Goal: Obtain resource: Obtain resource

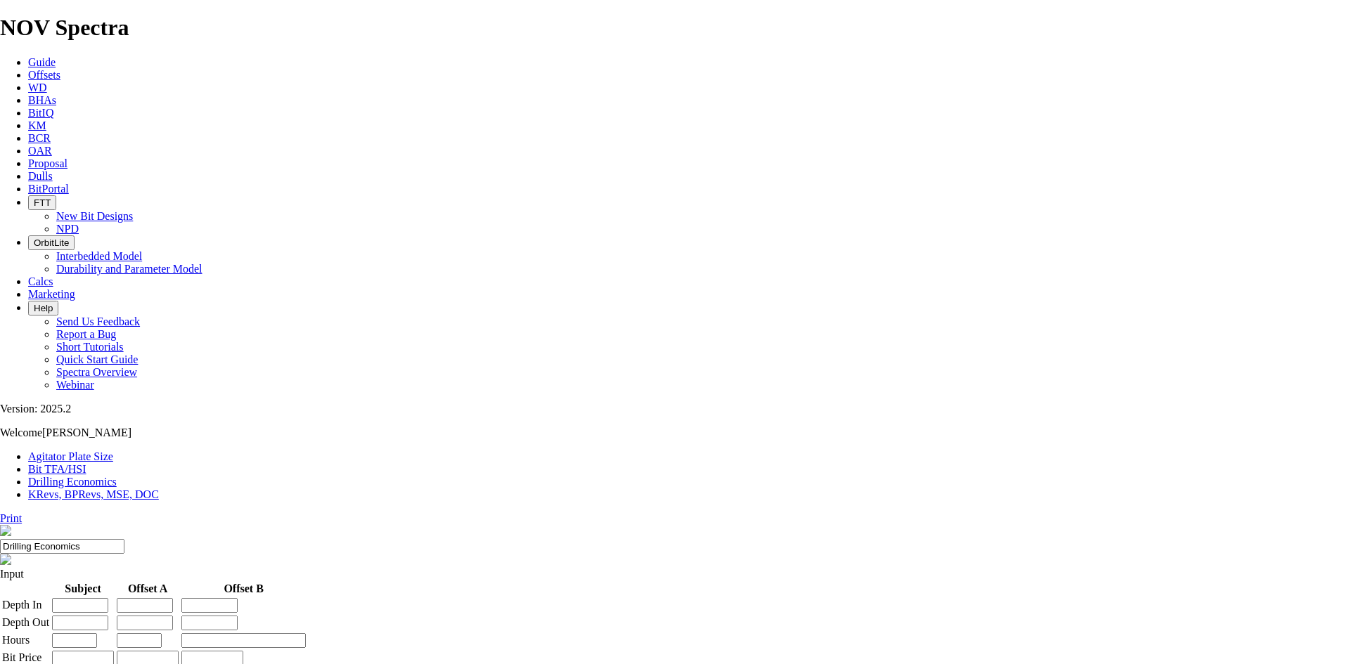
click at [60, 69] on span "Offsets" at bounding box center [44, 75] width 32 height 12
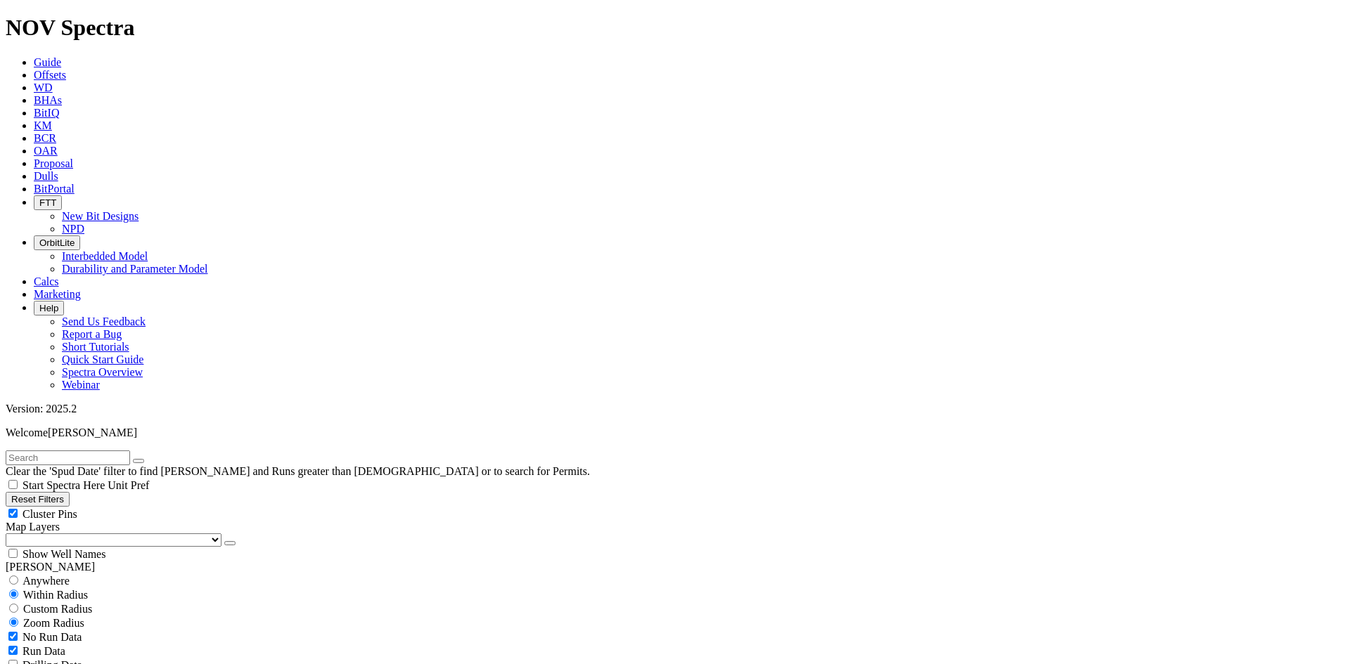
scroll to position [70, 0]
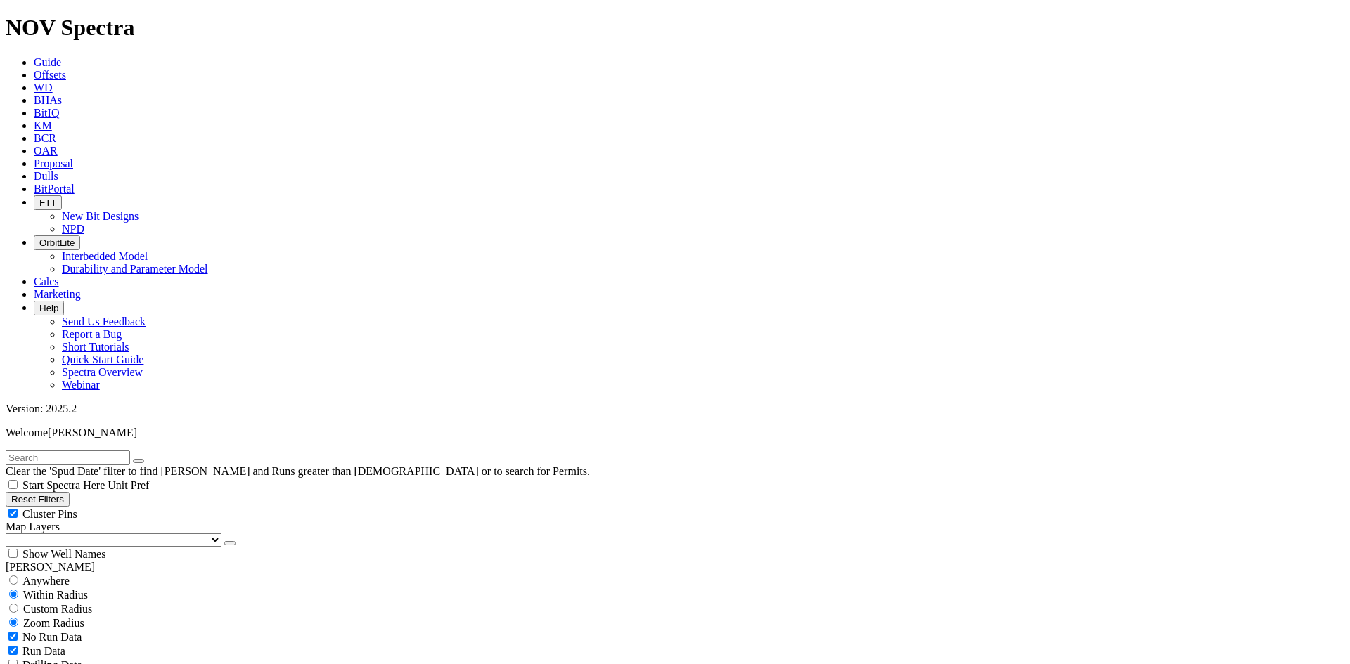
select select "7.875"
checkbox input "false"
select select "? number:7.875 ?"
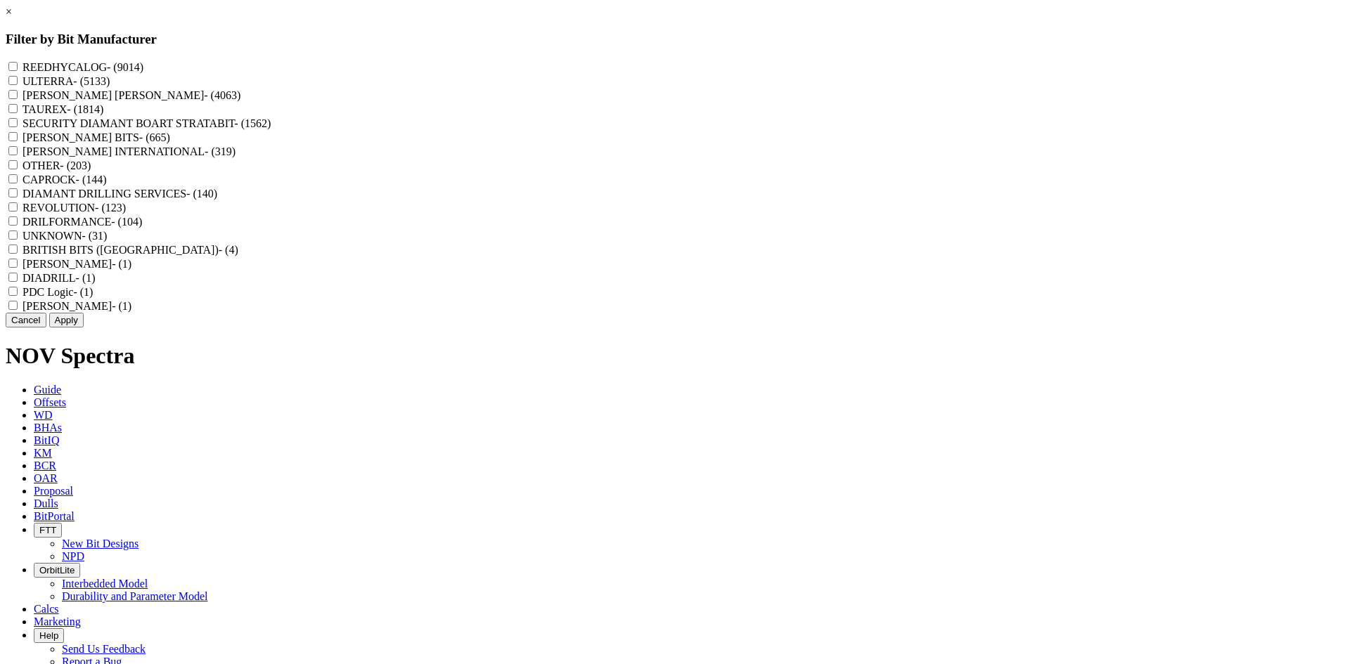
click at [585, 61] on div "REEDHYCALOG - (9014)" at bounding box center [675, 67] width 1338 height 14
click at [18, 69] on input "REEDHYCALOG - (9014)" at bounding box center [12, 66] width 9 height 9
checkbox input "true"
click at [84, 328] on button "Apply" at bounding box center [66, 320] width 34 height 15
